Goal: Navigation & Orientation: Find specific page/section

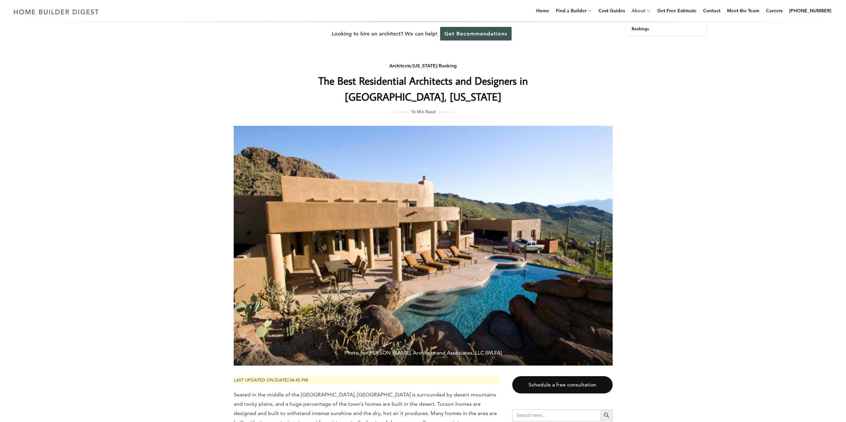
click at [641, 12] on link "About" at bounding box center [637, 10] width 16 height 21
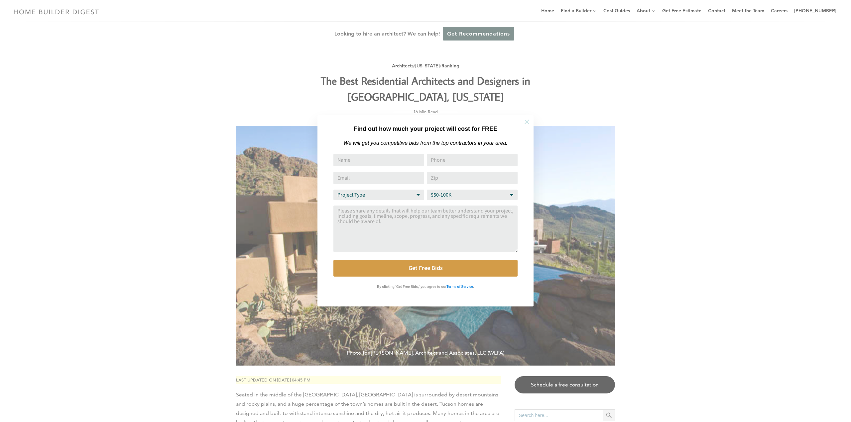
click at [526, 122] on icon at bounding box center [526, 121] width 7 height 7
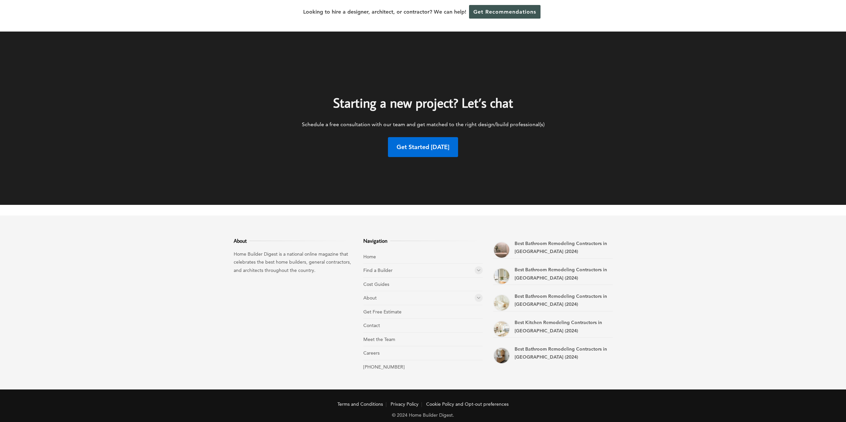
scroll to position [435, 0]
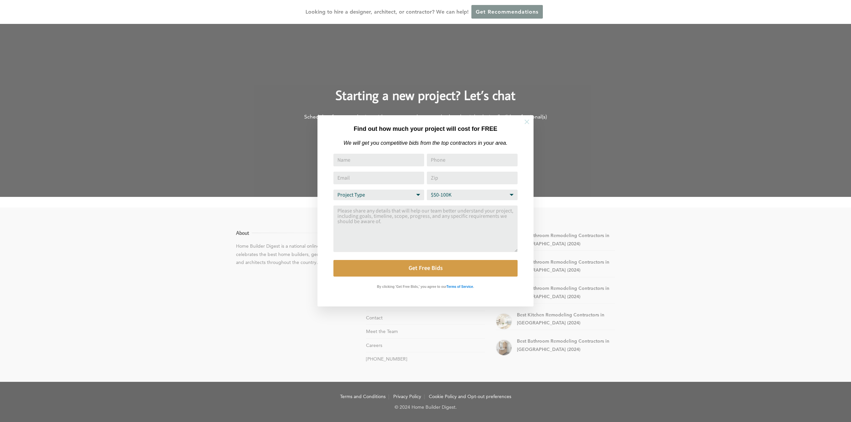
click at [526, 123] on icon at bounding box center [526, 122] width 5 height 5
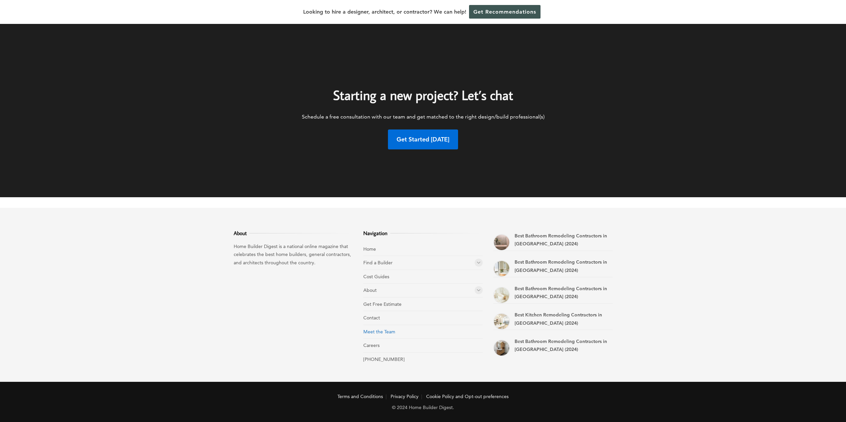
click at [377, 332] on link "Meet the Team" at bounding box center [379, 332] width 32 height 6
